Goal: Information Seeking & Learning: Learn about a topic

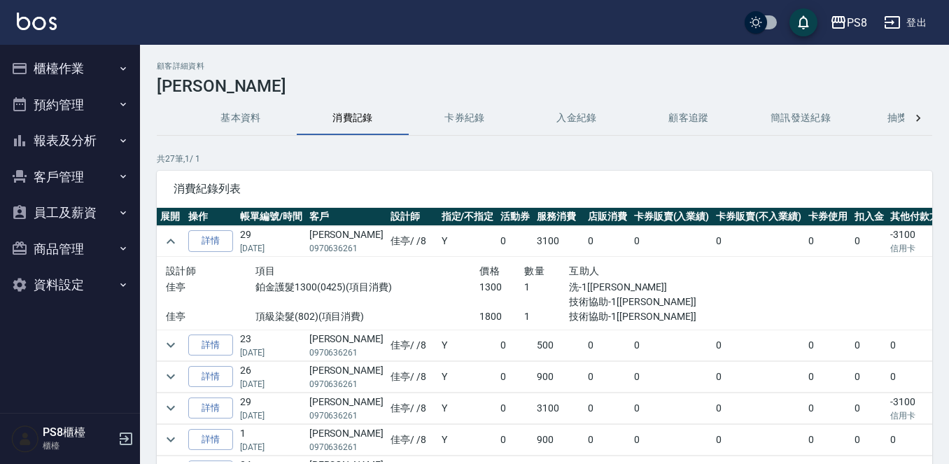
click at [41, 20] on img at bounding box center [37, 21] width 40 height 17
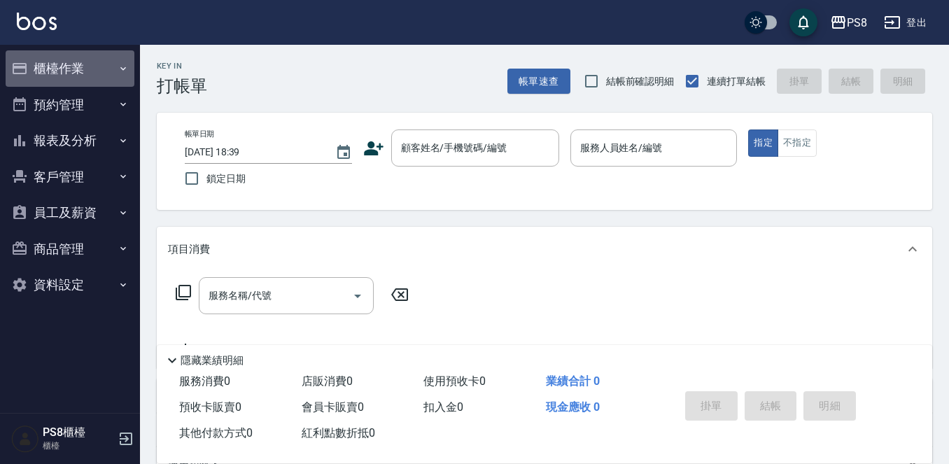
drag, startPoint x: 83, startPoint y: 70, endPoint x: 83, endPoint y: 61, distance: 9.1
click at [83, 69] on button "櫃檯作業" at bounding box center [70, 68] width 129 height 36
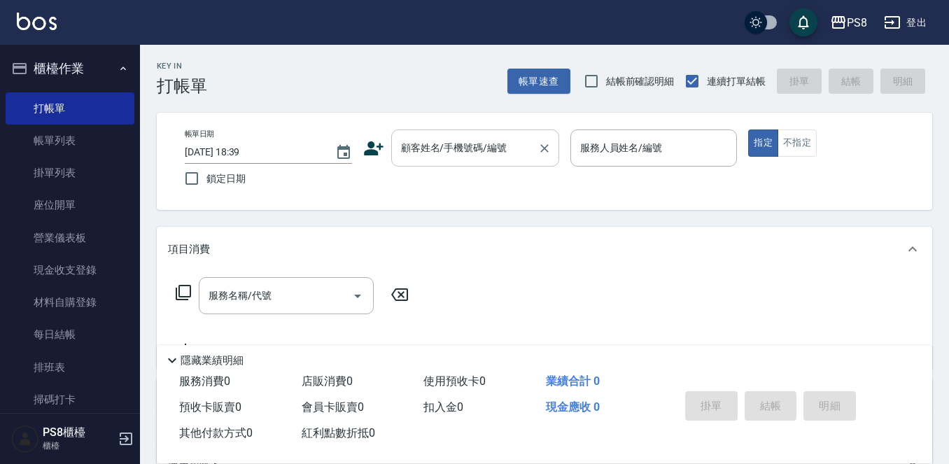
click at [457, 161] on div "顧客姓名/手機號碼/編號" at bounding box center [475, 147] width 168 height 37
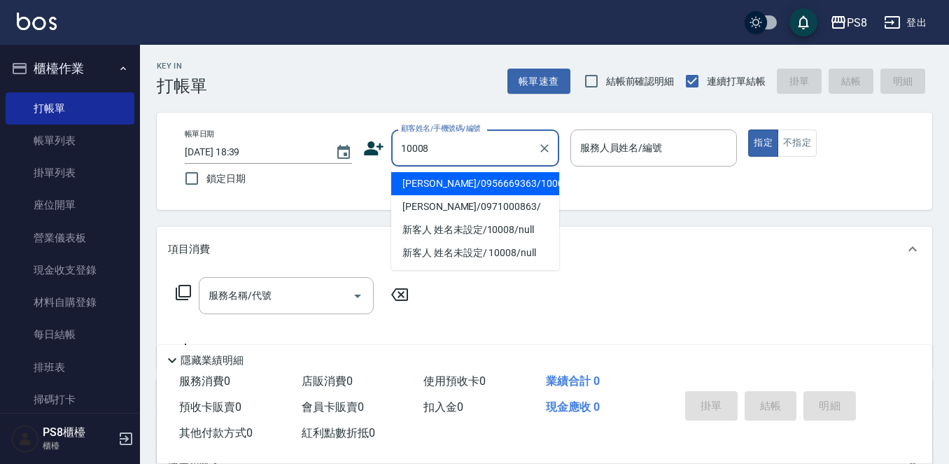
drag, startPoint x: 454, startPoint y: 185, endPoint x: 689, endPoint y: 181, distance: 235.9
click at [456, 185] on li "[PERSON_NAME]/0956669363/10008" at bounding box center [475, 183] width 168 height 23
type input "[PERSON_NAME]/0956669363/10008"
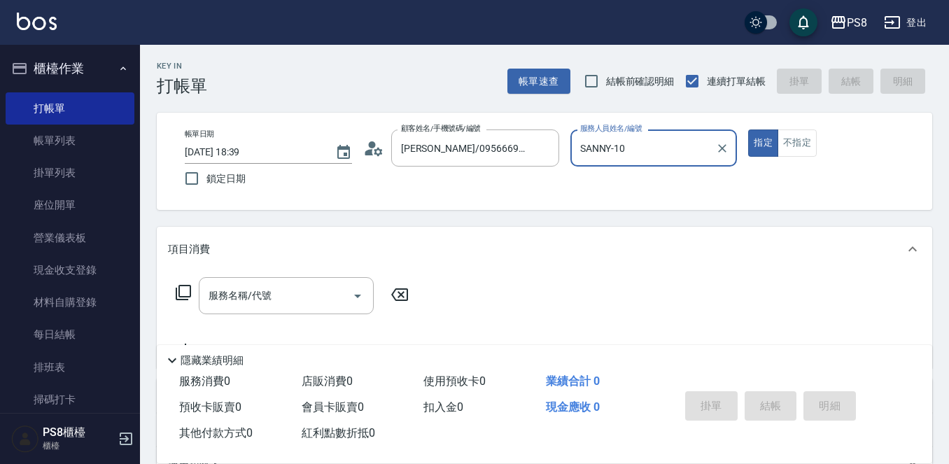
type input "SANNY-10"
click at [754, 140] on button "指定" at bounding box center [763, 142] width 30 height 27
click at [273, 283] on input "服務名稱/代號" at bounding box center [275, 295] width 141 height 24
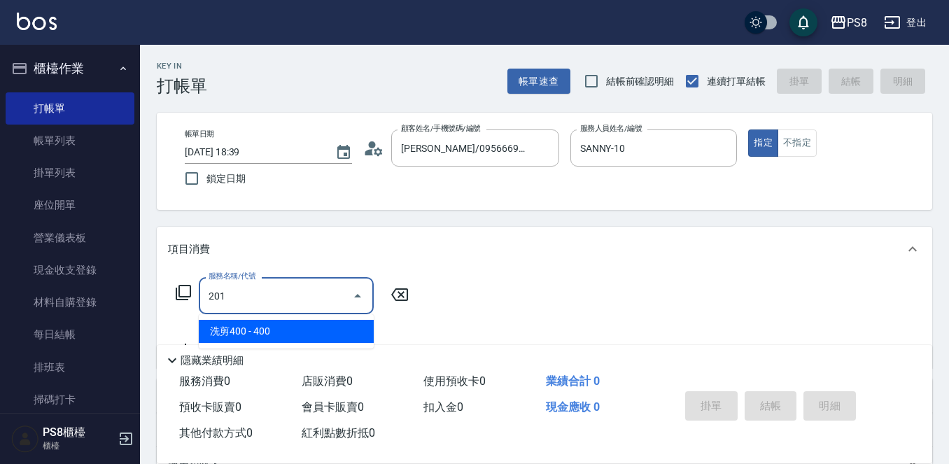
click at [250, 326] on span "洗剪400 - 400" at bounding box center [286, 331] width 175 height 23
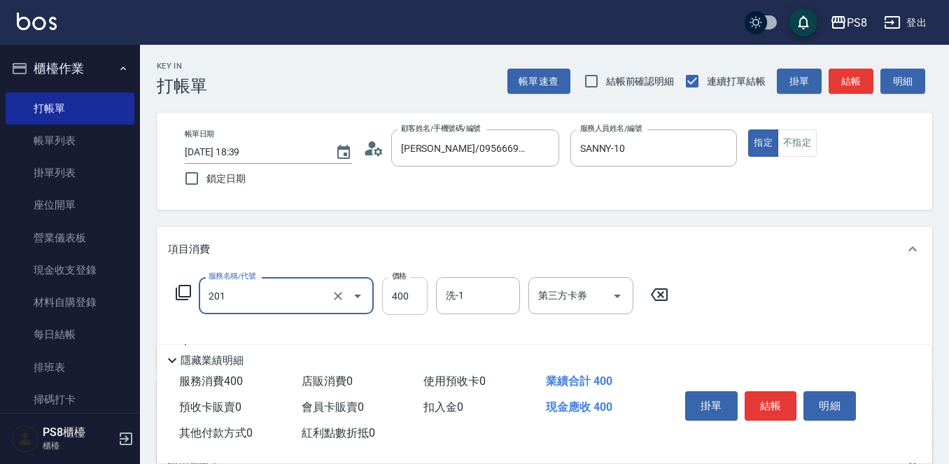
type input "洗剪400(201)"
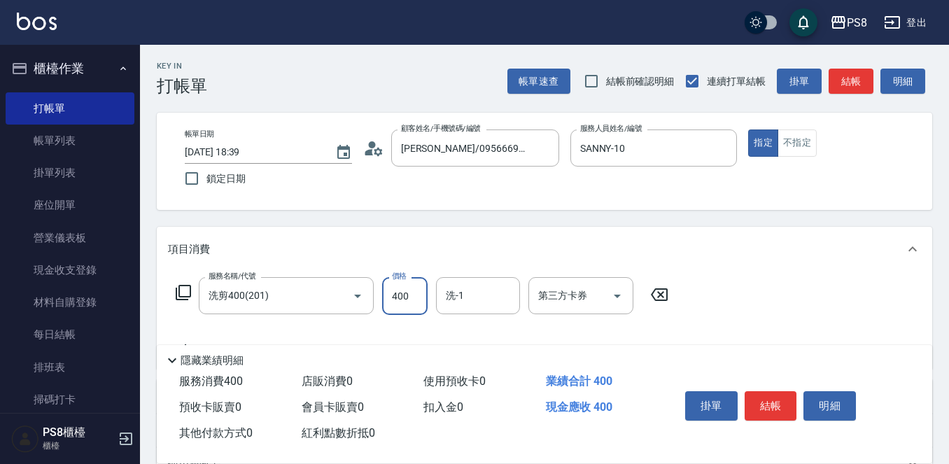
click at [422, 298] on input "400" at bounding box center [404, 296] width 45 height 38
type input "27"
type input "5"
click at [414, 291] on input "27" at bounding box center [404, 296] width 45 height 38
type input "2750"
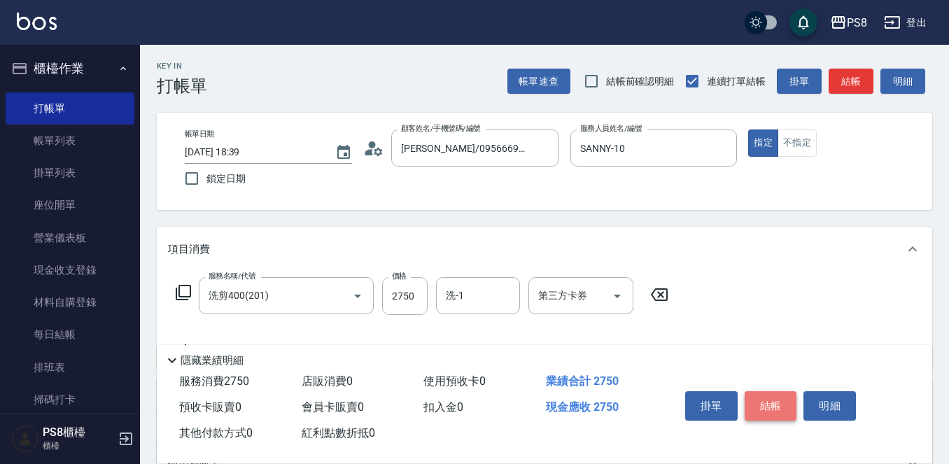
click at [771, 395] on button "結帳" at bounding box center [771, 405] width 52 height 29
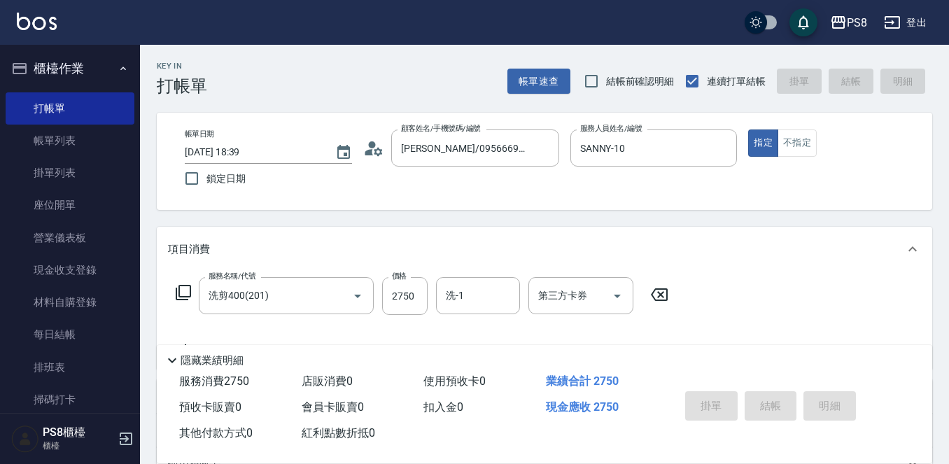
type input "[DATE] 18:40"
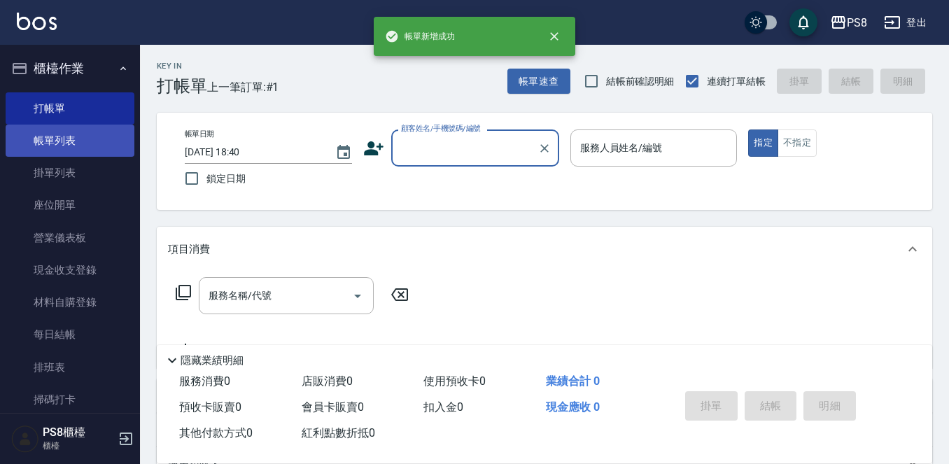
click at [69, 134] on link "帳單列表" at bounding box center [70, 141] width 129 height 32
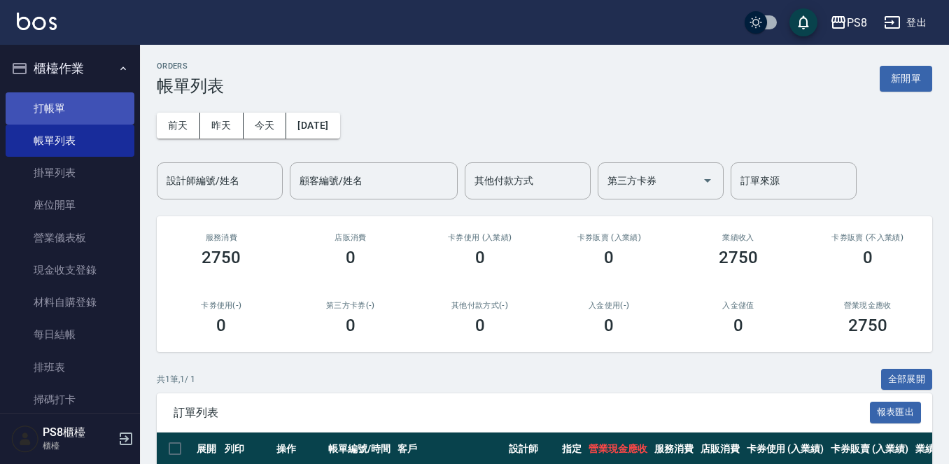
click at [83, 112] on link "打帳單" at bounding box center [70, 108] width 129 height 32
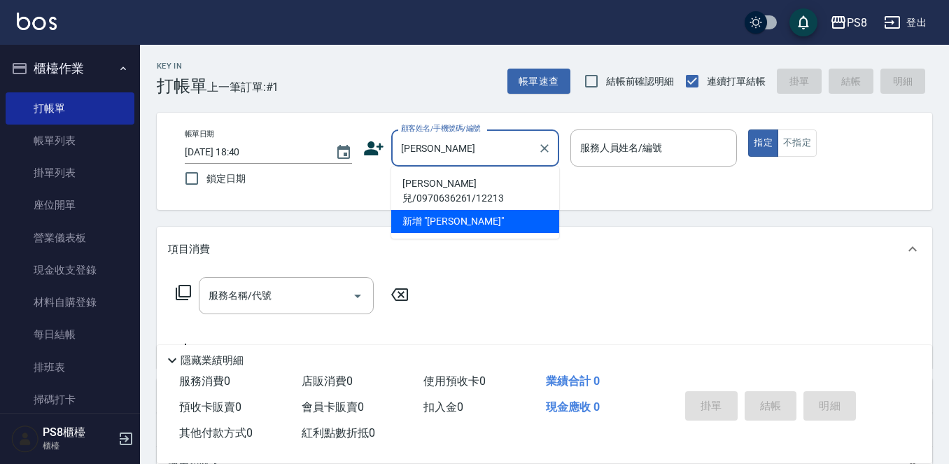
click at [411, 188] on li "[PERSON_NAME]兒/0970636261/12213" at bounding box center [475, 191] width 168 height 38
type input "[PERSON_NAME]兒/0970636261/12213"
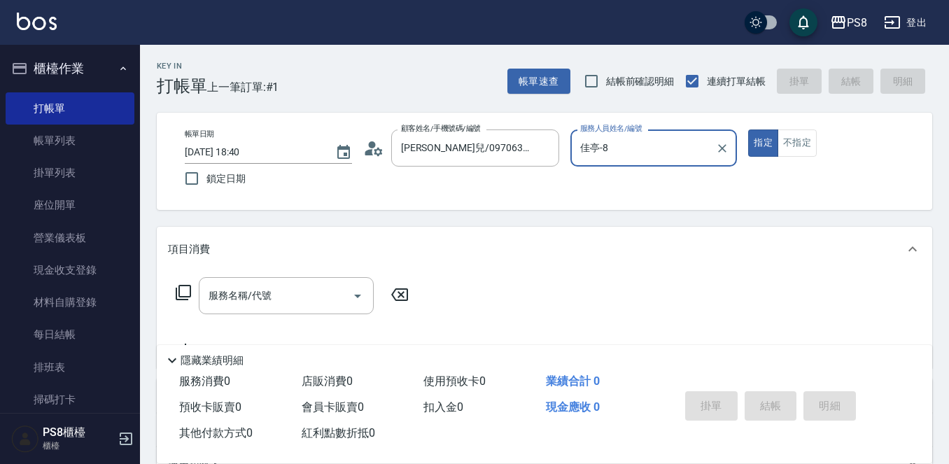
type input "佳亭-8"
click at [248, 289] on div "服務名稱/代號 服務名稱/代號" at bounding box center [286, 295] width 175 height 37
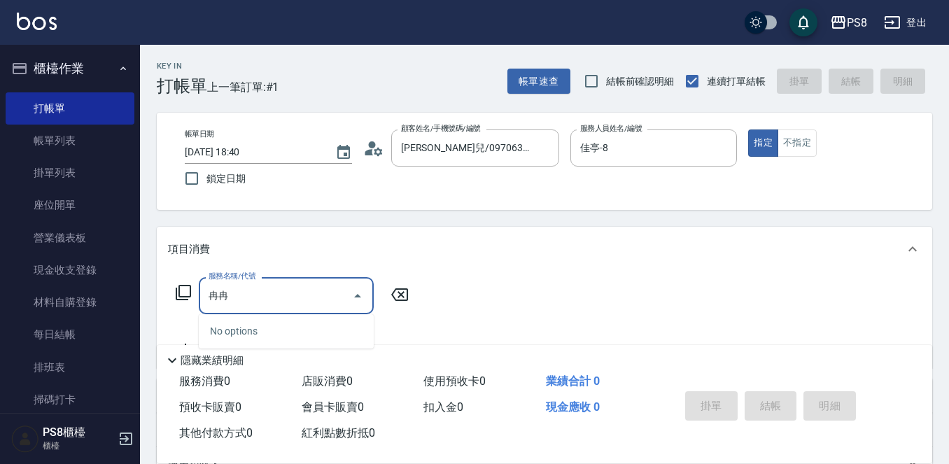
type input "染"
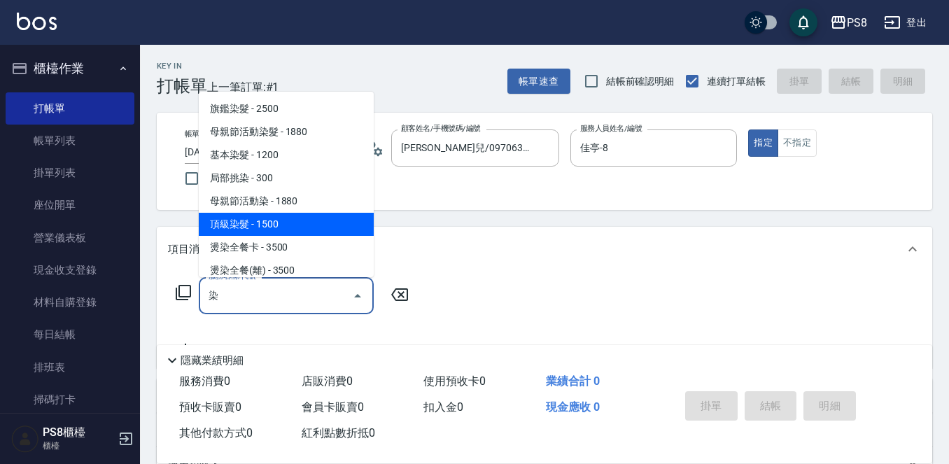
click at [288, 226] on span "頂級染髮 - 1500" at bounding box center [286, 224] width 175 height 23
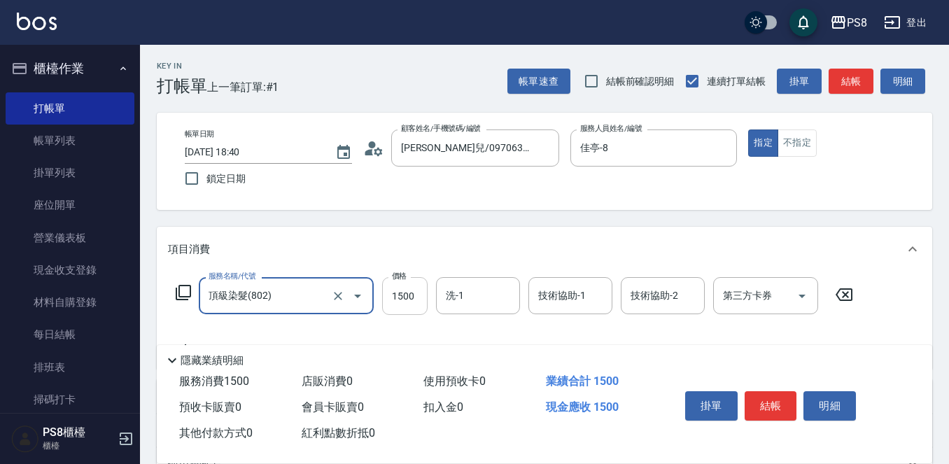
type input "頂級染髮(802)"
click at [409, 293] on input "1500" at bounding box center [404, 296] width 45 height 38
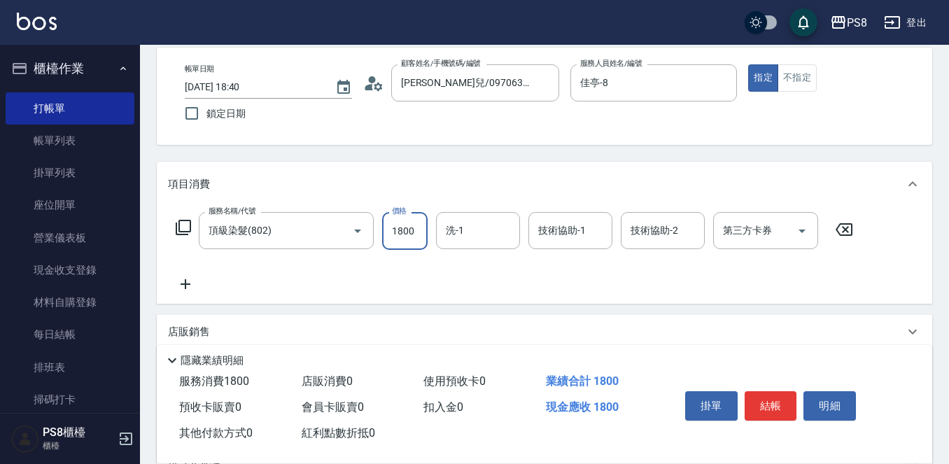
scroll to position [140, 0]
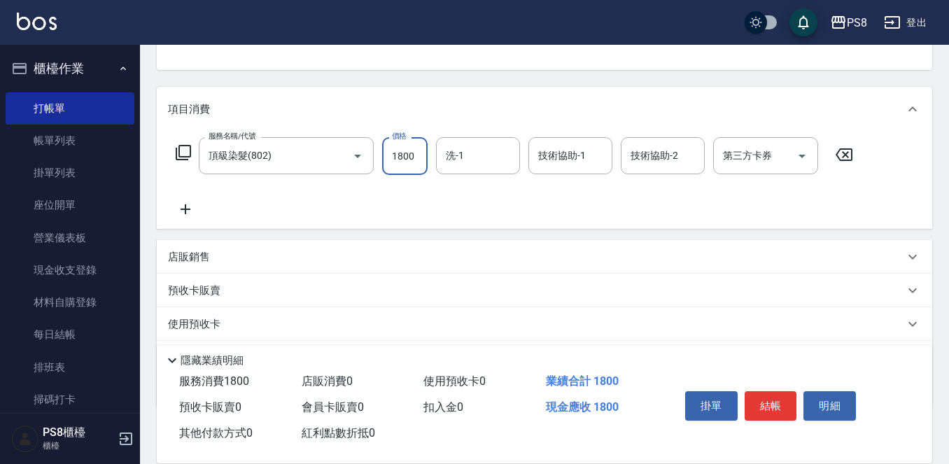
type input "1800"
click at [192, 210] on icon at bounding box center [185, 209] width 35 height 17
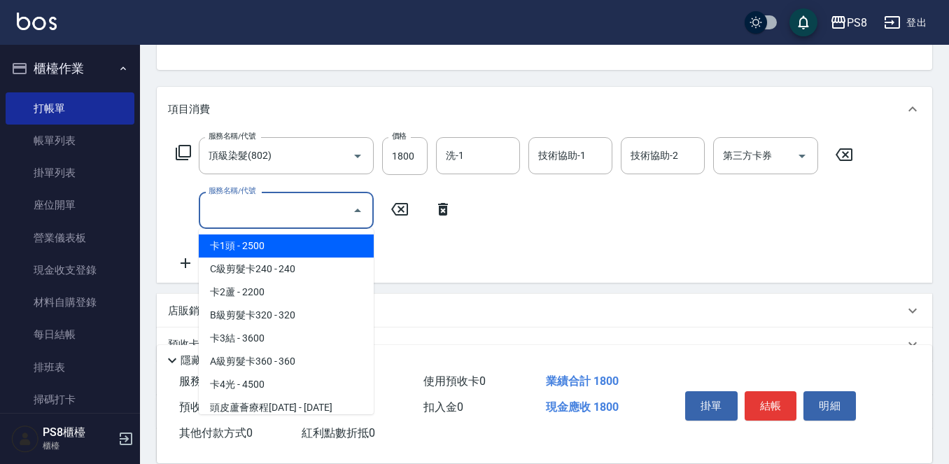
click at [223, 209] on input "服務名稱/代號" at bounding box center [275, 210] width 141 height 24
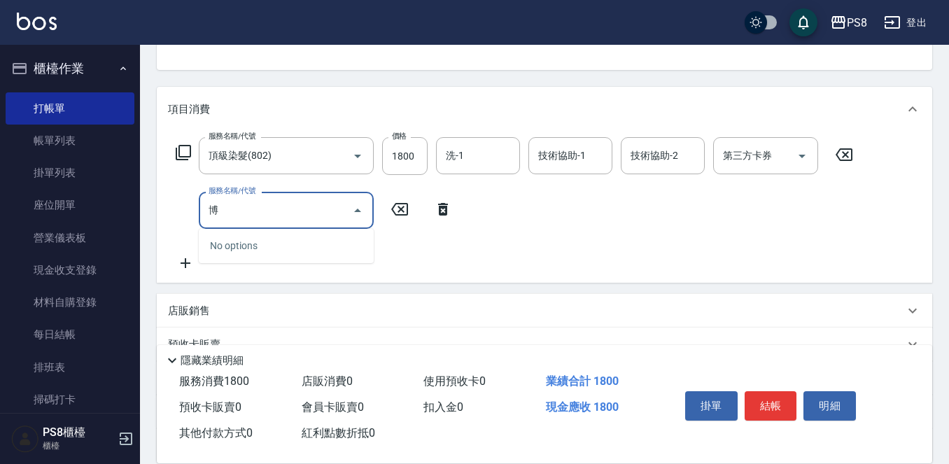
type input "薄"
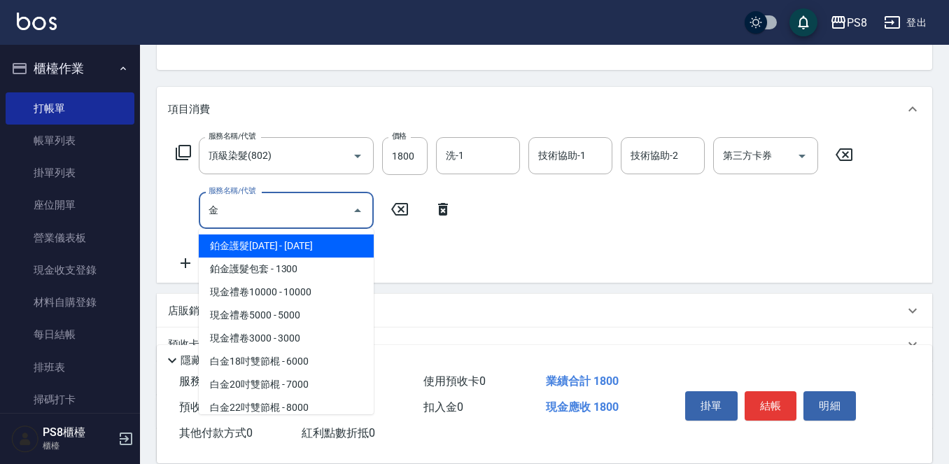
click at [231, 237] on span "鉑金護髮[DATE] - [DATE]" at bounding box center [286, 245] width 175 height 23
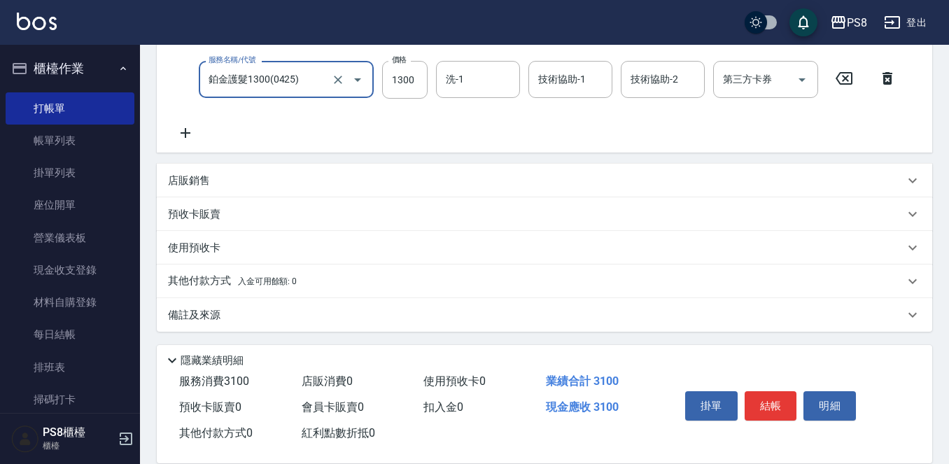
scroll to position [273, 0]
type input "鉑金護髮1300(0425)"
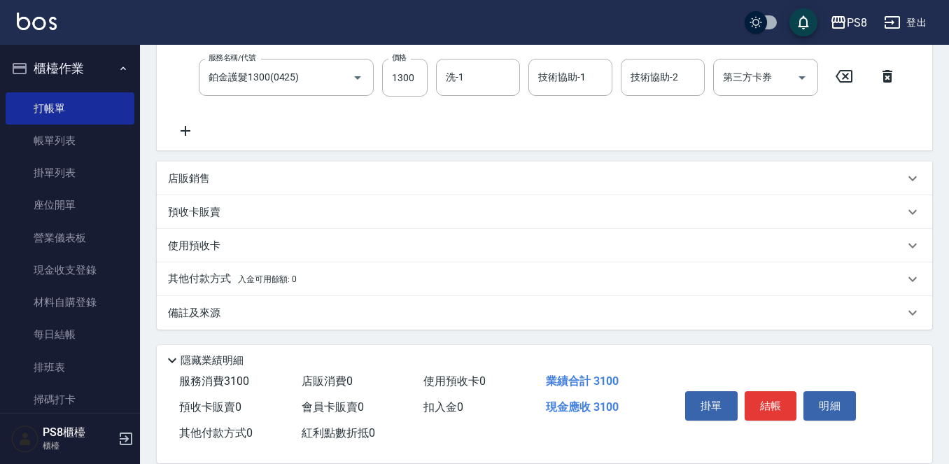
click at [193, 173] on p "店販銷售" at bounding box center [189, 178] width 42 height 15
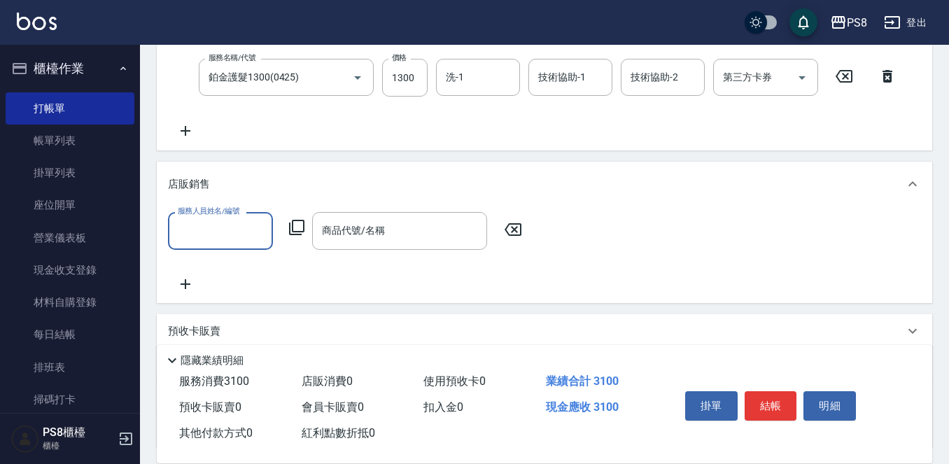
scroll to position [0, 0]
click at [214, 226] on input "服務人員姓名/編號" at bounding box center [220, 230] width 92 height 24
type input "佳亭-8"
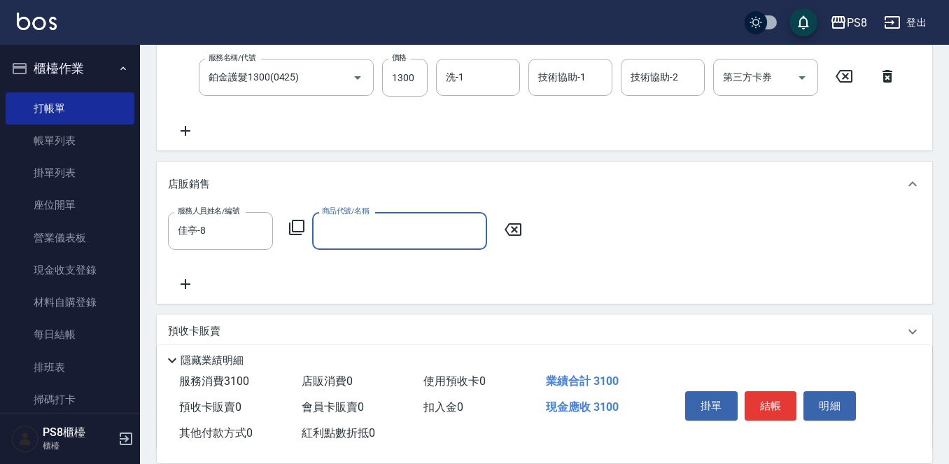
click at [440, 234] on input "商品代號/名稱" at bounding box center [399, 230] width 162 height 24
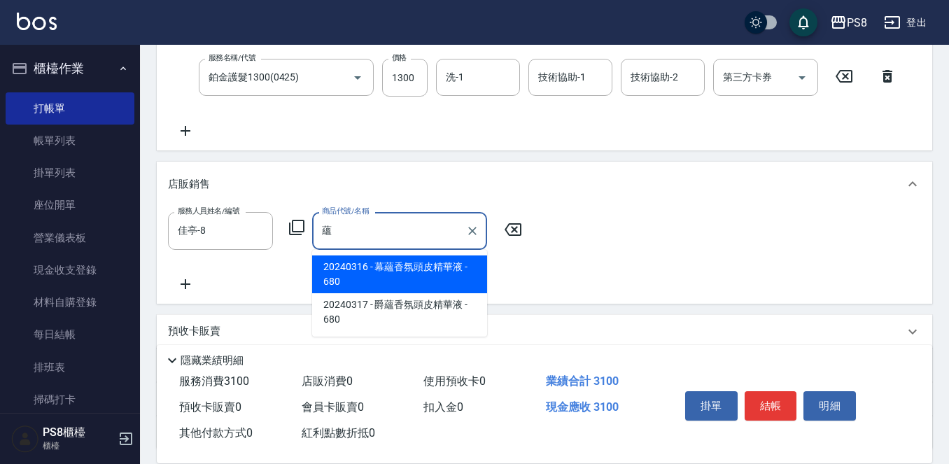
click at [421, 271] on span "20240316 - 幕蘊香氛頭皮精華液 - 680" at bounding box center [399, 274] width 175 height 38
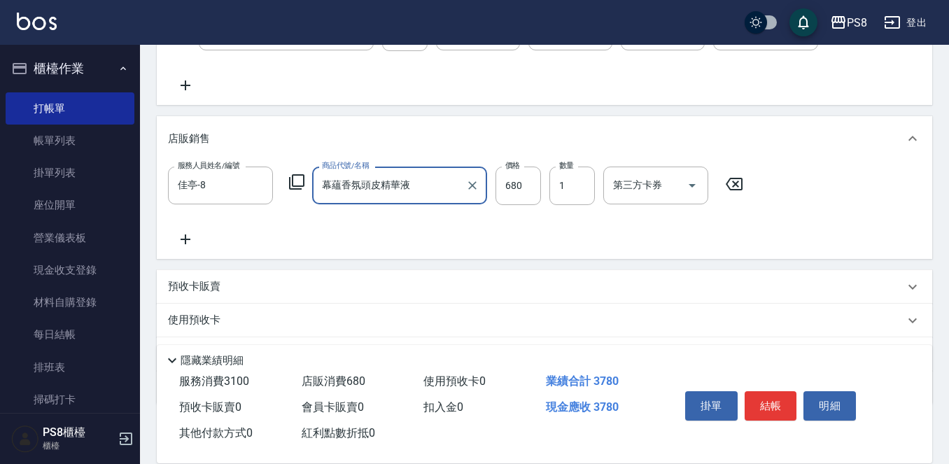
scroll to position [393, 0]
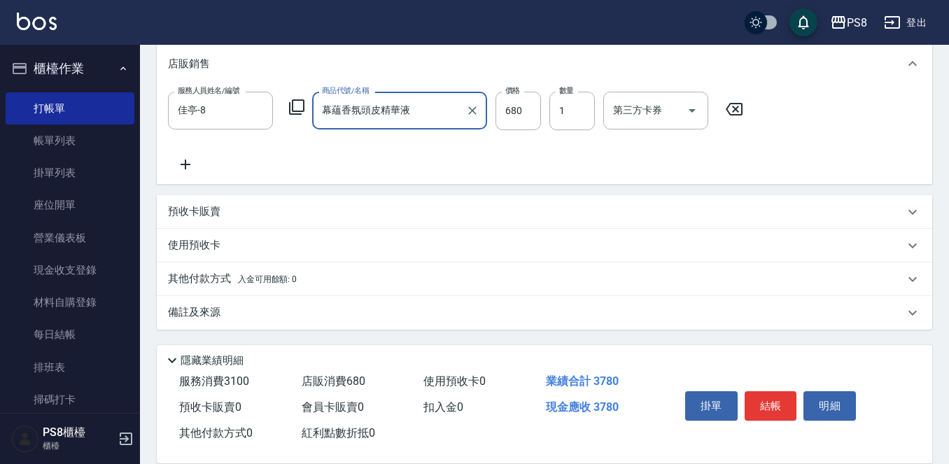
type input "幕蘊香氛頭皮精華液"
click at [204, 279] on p "其他付款方式 入金可用餘額: 0" at bounding box center [232, 279] width 129 height 15
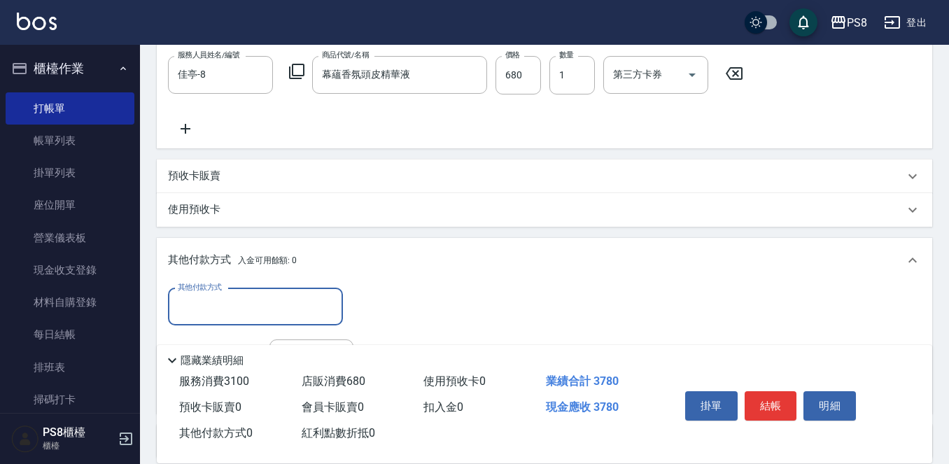
scroll to position [463, 0]
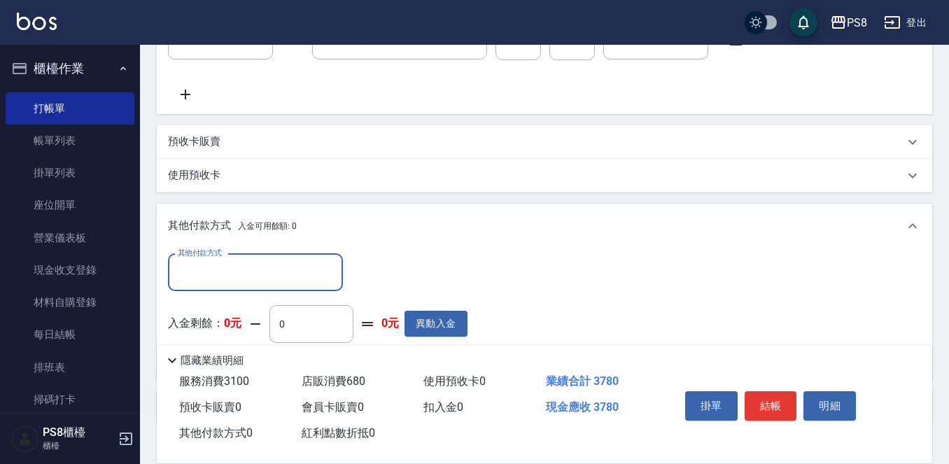
click at [223, 283] on input "其他付款方式" at bounding box center [255, 272] width 162 height 24
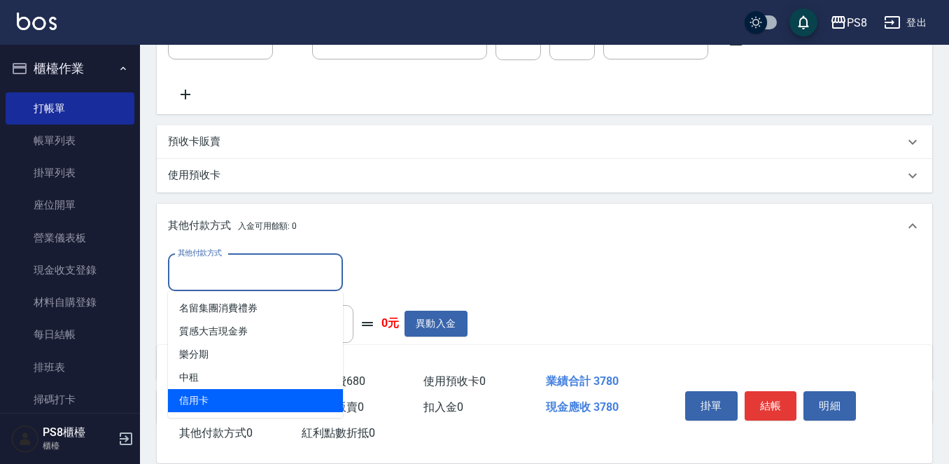
click at [209, 397] on span "信用卡" at bounding box center [255, 400] width 175 height 23
type input "信用卡"
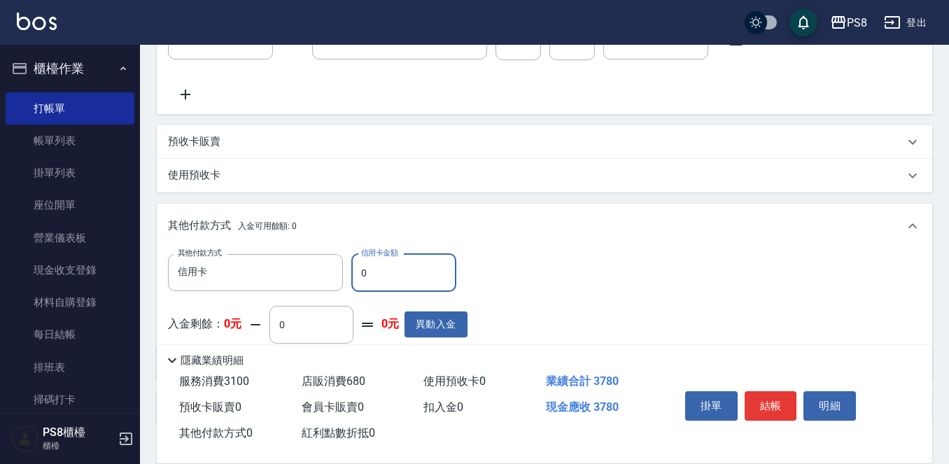
click at [387, 279] on input "0" at bounding box center [403, 273] width 105 height 38
type input "3780"
click at [781, 395] on button "結帳" at bounding box center [771, 405] width 52 height 29
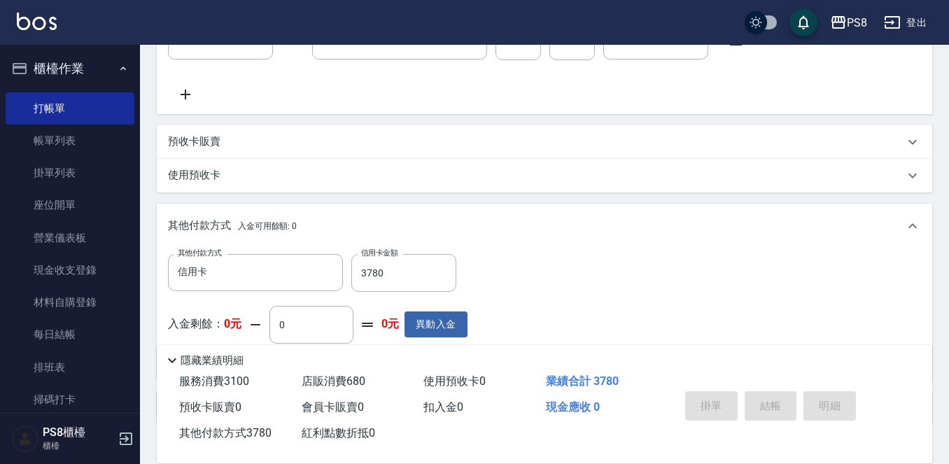
type input "[DATE] 19:09"
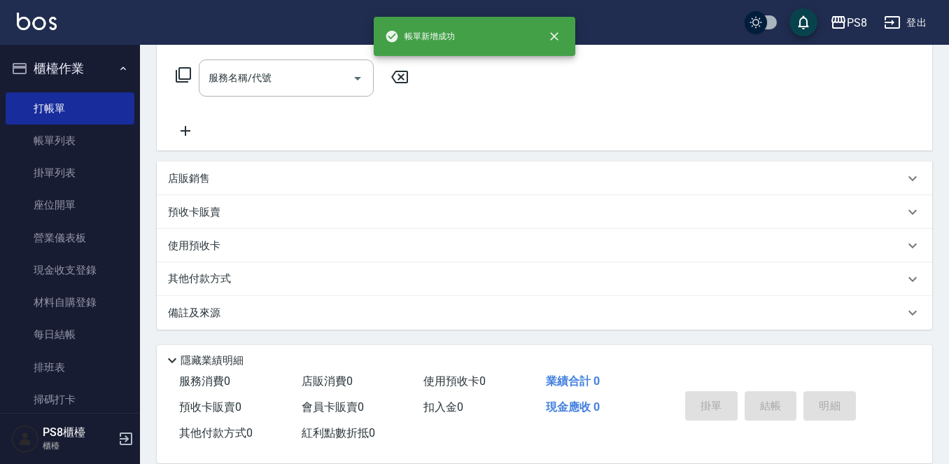
scroll to position [0, 0]
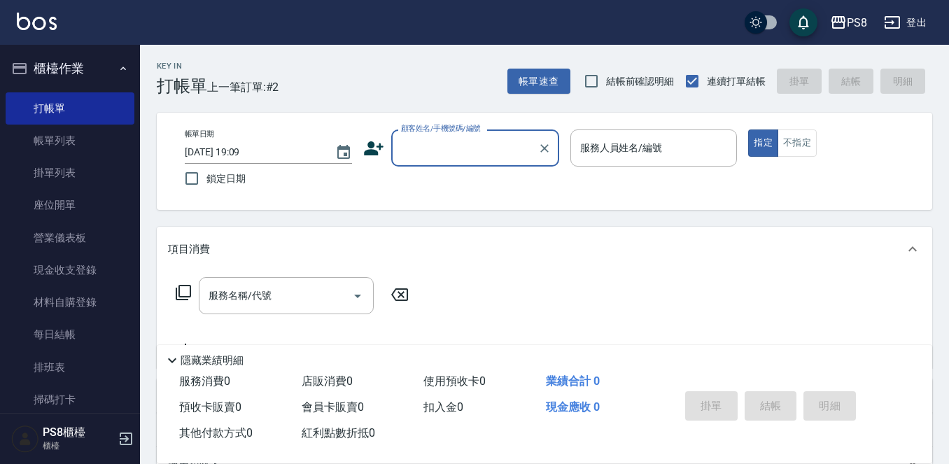
drag, startPoint x: 66, startPoint y: 132, endPoint x: 352, endPoint y: 199, distance: 294.0
click at [66, 133] on link "帳單列表" at bounding box center [70, 141] width 129 height 32
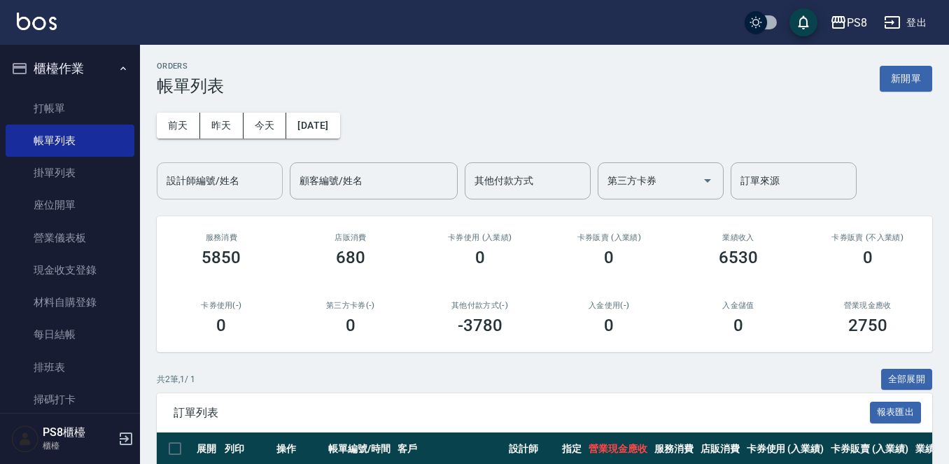
click at [228, 182] on input "設計師編號/姓名" at bounding box center [219, 181] width 113 height 24
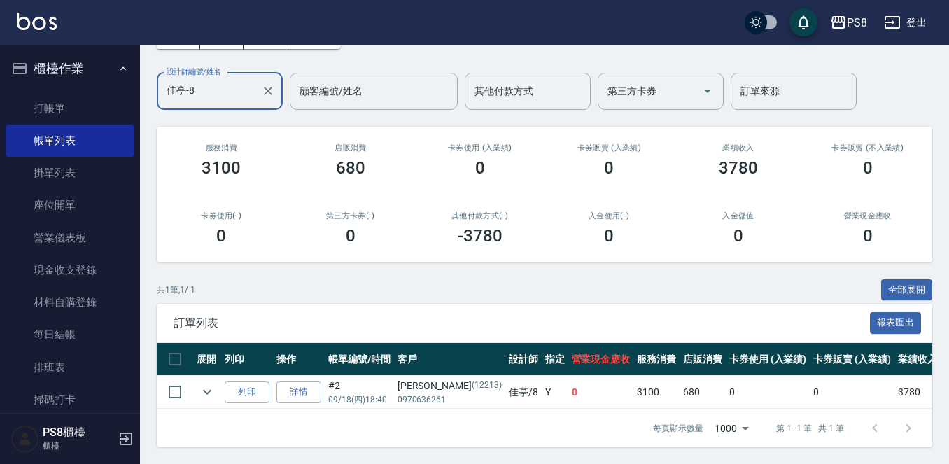
scroll to position [101, 0]
type input "佳"
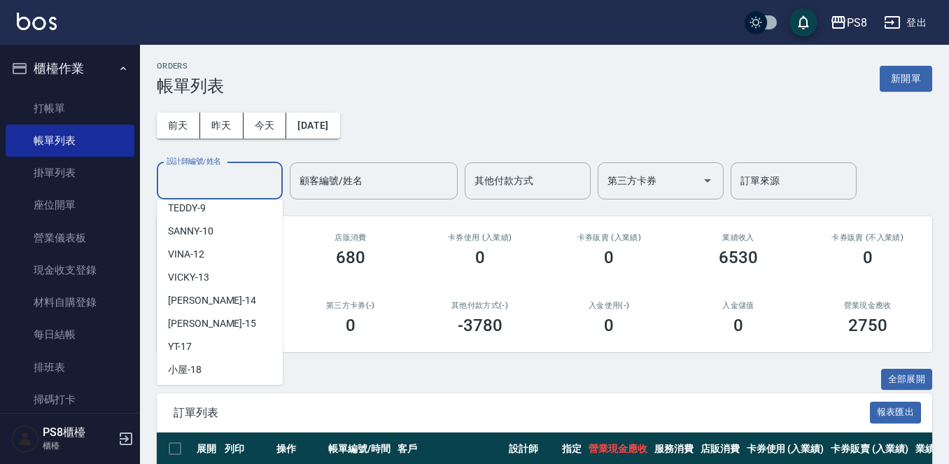
scroll to position [210, 0]
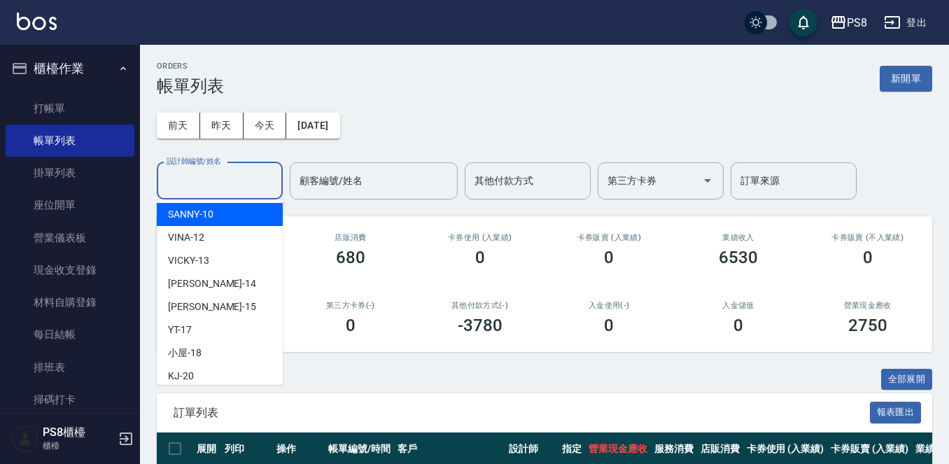
click at [211, 220] on span "SANNY -10" at bounding box center [190, 214] width 45 height 15
type input "SANNY-10"
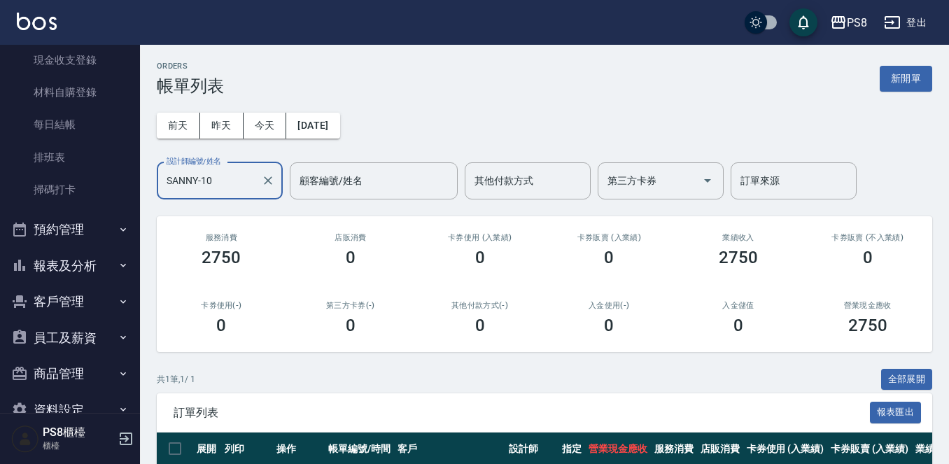
click at [118, 265] on icon "button" at bounding box center [123, 265] width 11 height 11
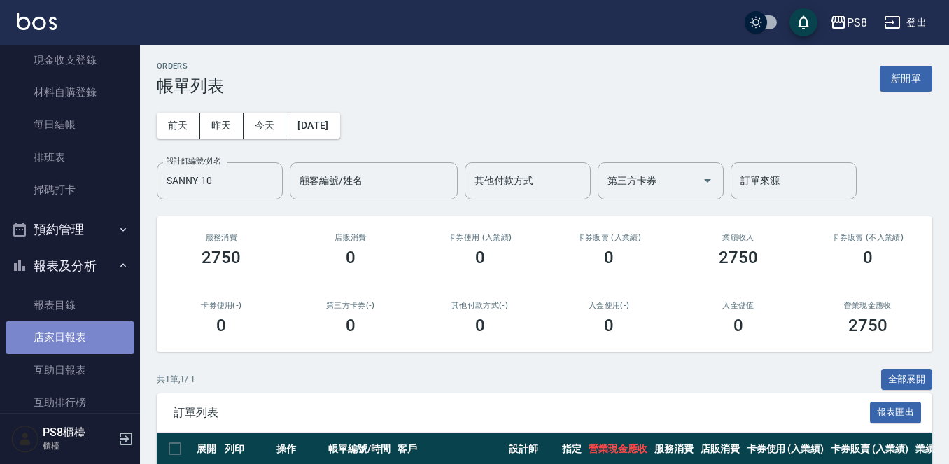
click at [108, 327] on link "店家日報表" at bounding box center [70, 337] width 129 height 32
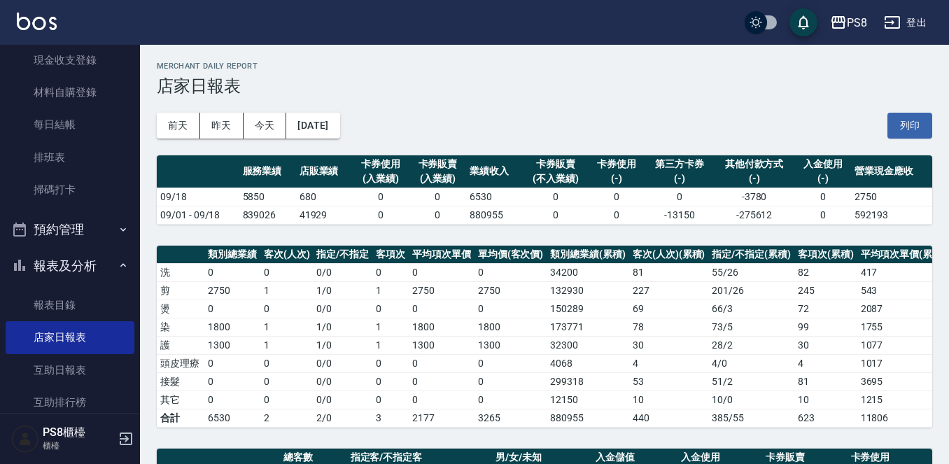
click at [32, 23] on img at bounding box center [37, 21] width 40 height 17
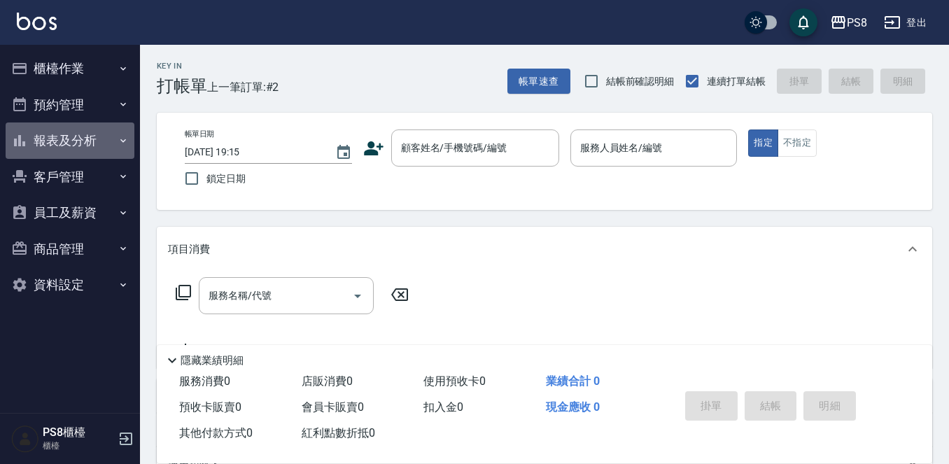
click at [103, 142] on button "報表及分析" at bounding box center [70, 140] width 129 height 36
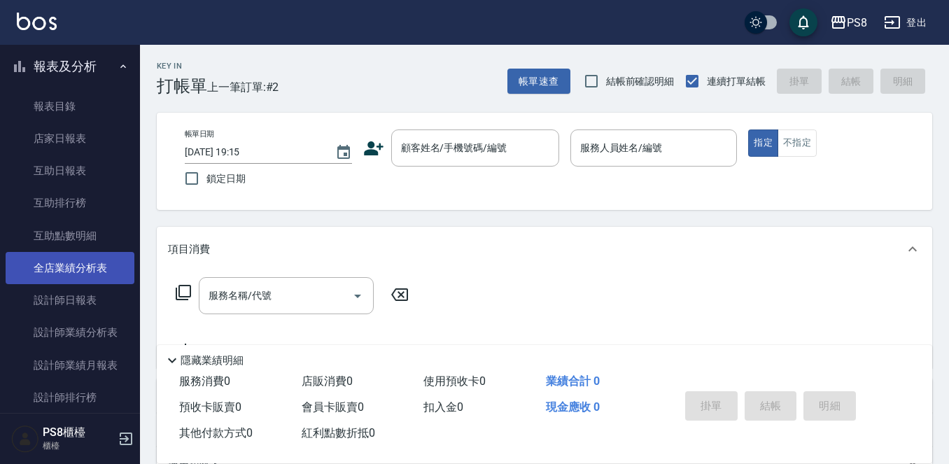
scroll to position [140, 0]
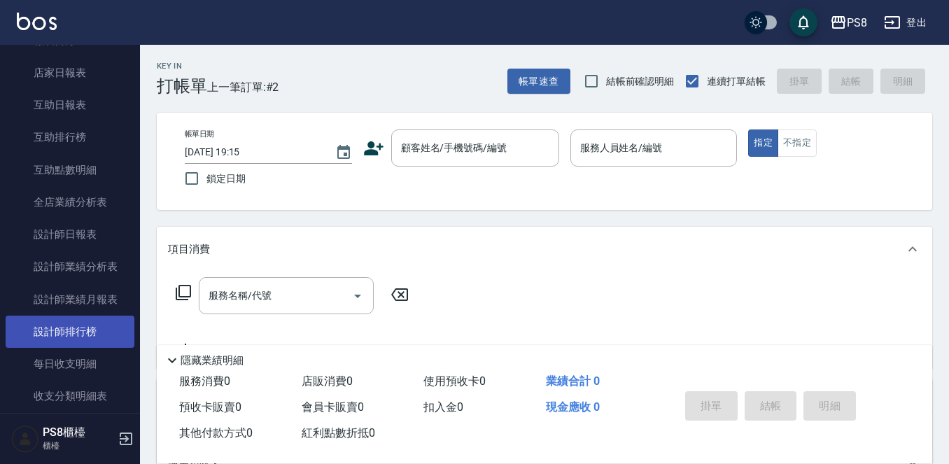
click at [83, 335] on link "設計師排行榜" at bounding box center [70, 332] width 129 height 32
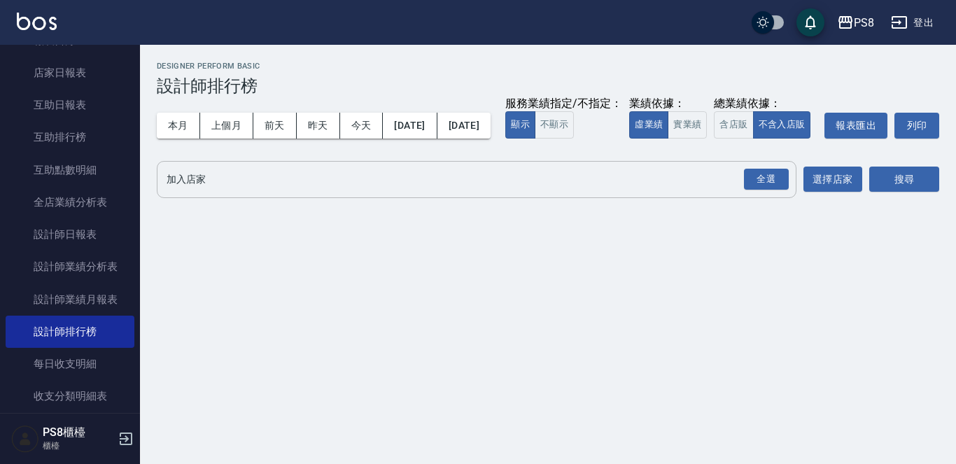
click at [267, 192] on input "加入店家" at bounding box center [466, 179] width 606 height 24
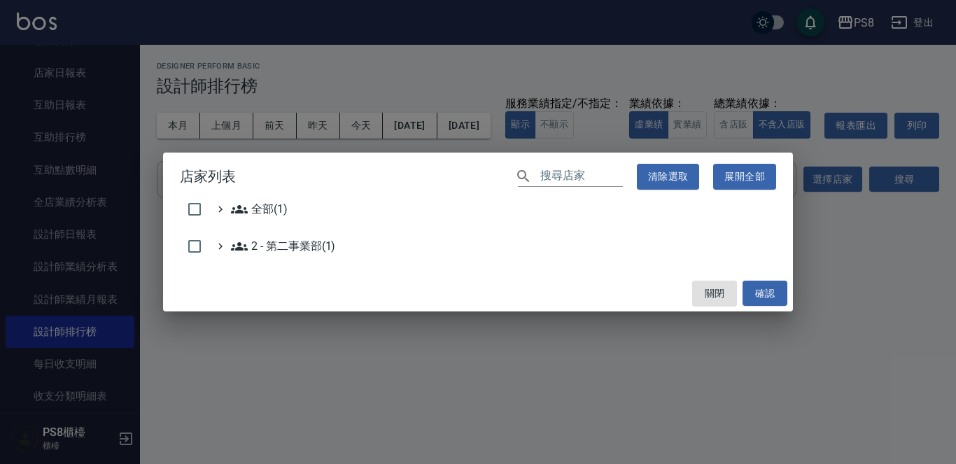
click at [238, 199] on h2 "店家列表 ​ 清除選取 展開全部" at bounding box center [478, 177] width 630 height 48
click at [190, 202] on input "checkbox" at bounding box center [194, 209] width 29 height 29
checkbox input "true"
click at [766, 309] on div "關閉 確認" at bounding box center [478, 293] width 630 height 37
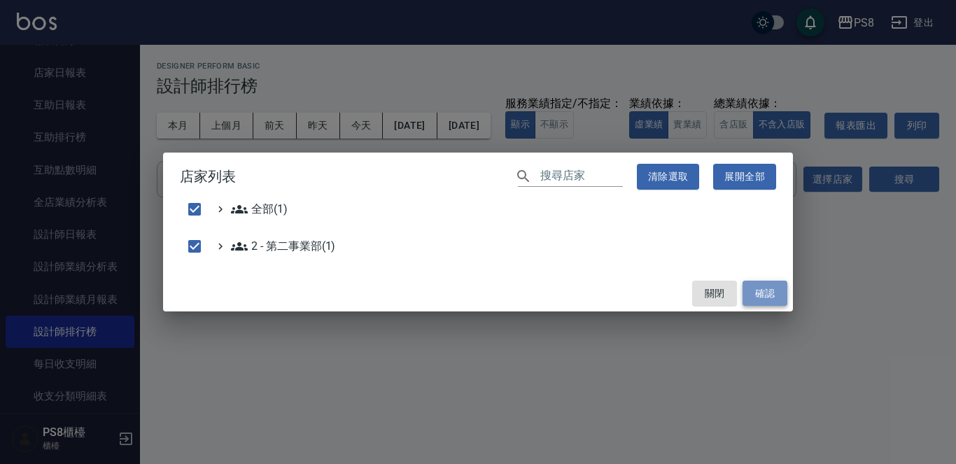
click at [766, 289] on button "確認" at bounding box center [765, 294] width 45 height 26
checkbox input "false"
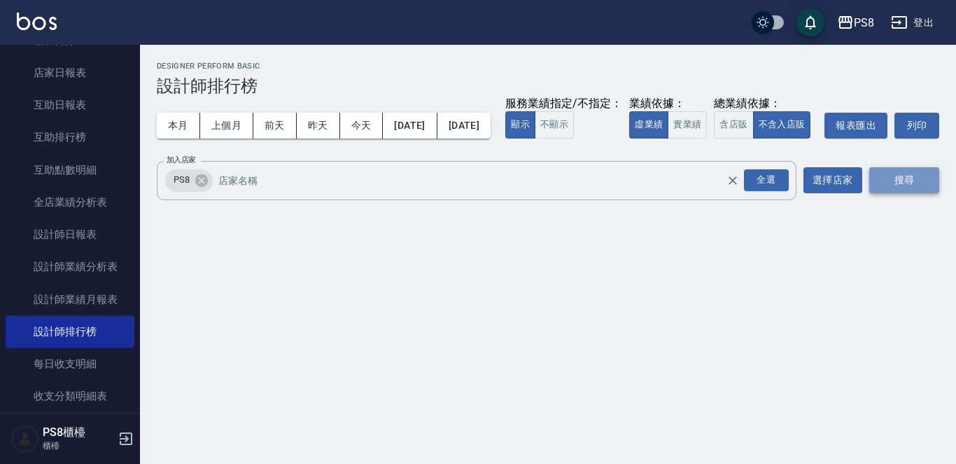
click at [925, 193] on button "搜尋" at bounding box center [904, 180] width 70 height 26
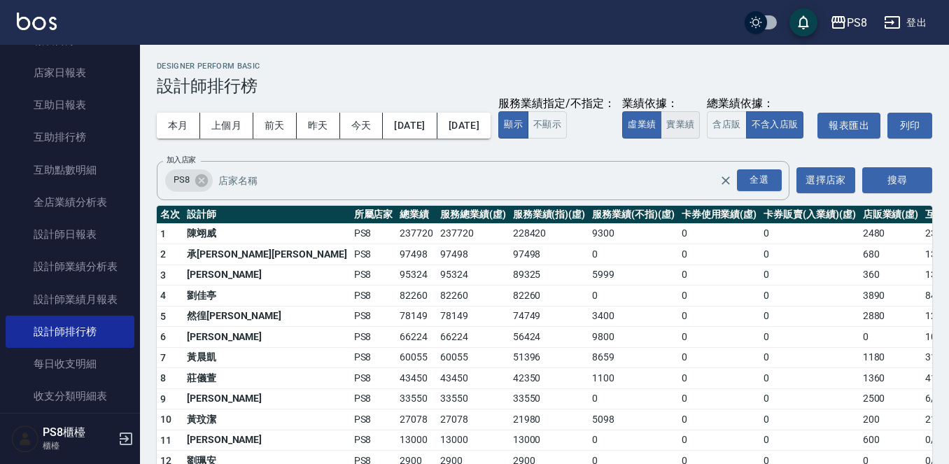
click at [661, 139] on button "實業績" at bounding box center [680, 124] width 39 height 27
